Goal: Task Accomplishment & Management: Use online tool/utility

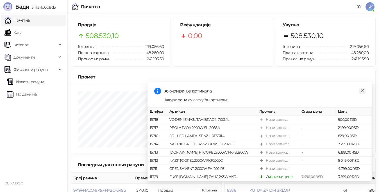
click at [365, 88] on link "Close" at bounding box center [362, 91] width 6 height 6
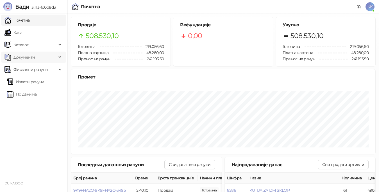
click at [24, 57] on span "Документи" at bounding box center [23, 57] width 21 height 11
click at [29, 47] on span "Каталог" at bounding box center [30, 44] width 52 height 11
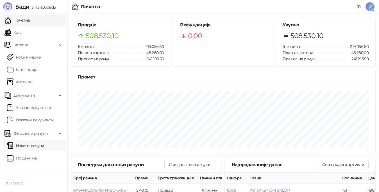
click at [31, 147] on link "Издати рачуни" at bounding box center [26, 145] width 38 height 11
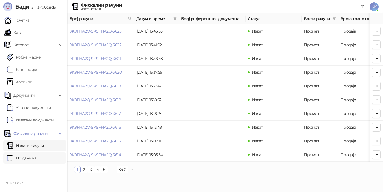
click at [30, 158] on link "По данима" at bounding box center [22, 158] width 30 height 11
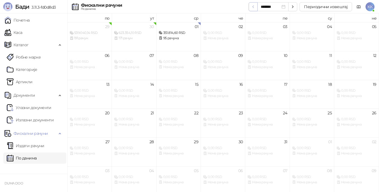
click at [255, 7] on icon "button" at bounding box center [253, 6] width 4 height 4
type input "*******"
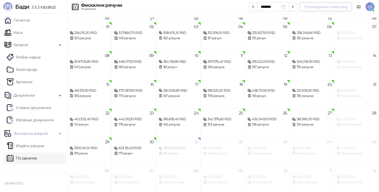
click at [312, 7] on button "Периодични извештај" at bounding box center [325, 6] width 52 height 9
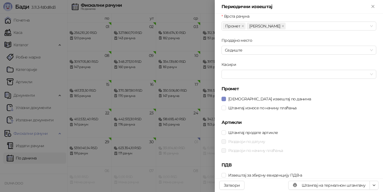
scroll to position [33, 0]
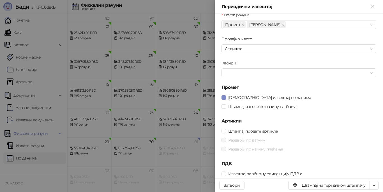
click at [182, 103] on div at bounding box center [191, 96] width 383 height 192
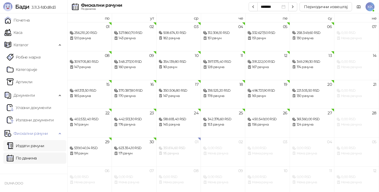
click at [42, 146] on link "Издати рачуни" at bounding box center [26, 145] width 38 height 11
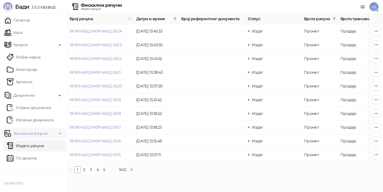
click at [35, 132] on span "Фискални рачуни" at bounding box center [30, 133] width 34 height 11
click at [36, 134] on span "Фискални рачуни" at bounding box center [30, 133] width 34 height 11
click at [31, 157] on link "По данима" at bounding box center [22, 158] width 30 height 11
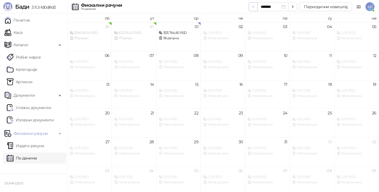
click at [253, 7] on icon "button" at bounding box center [252, 7] width 1 height 2
type input "*******"
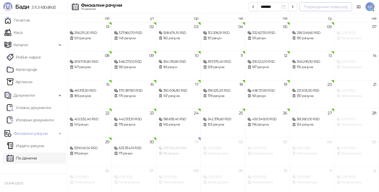
click at [331, 5] on button "Периодични извештај" at bounding box center [325, 6] width 52 height 9
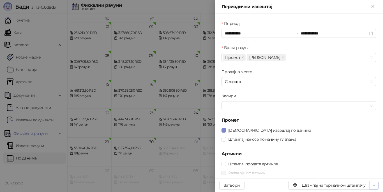
click at [373, 184] on icon "button" at bounding box center [374, 185] width 4 height 4
click at [357, 175] on span "Преузми у XLSX формату" at bounding box center [350, 174] width 48 height 6
click at [373, 6] on icon "Close" at bounding box center [373, 6] width 3 height 3
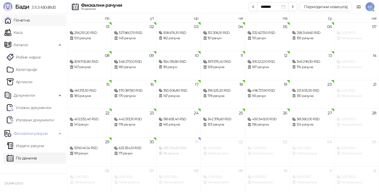
click at [17, 19] on link "Почетна" at bounding box center [16, 20] width 25 height 11
